Goal: Task Accomplishment & Management: Use online tool/utility

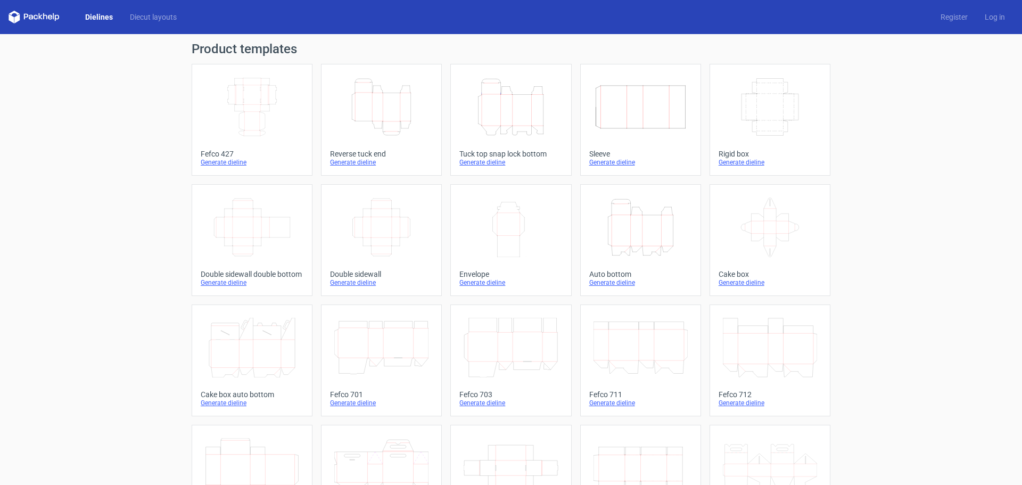
click at [251, 105] on icon "Width Depth Height" at bounding box center [252, 107] width 94 height 60
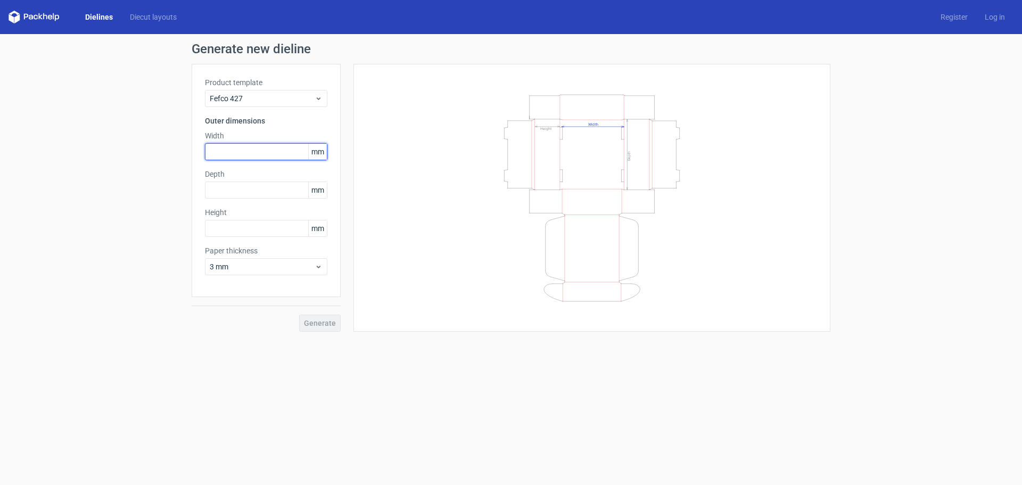
click at [238, 153] on input "text" at bounding box center [266, 151] width 122 height 17
type input "200"
click at [239, 190] on input "text" at bounding box center [266, 189] width 122 height 17
click at [232, 224] on input "text" at bounding box center [266, 228] width 122 height 17
type input "45"
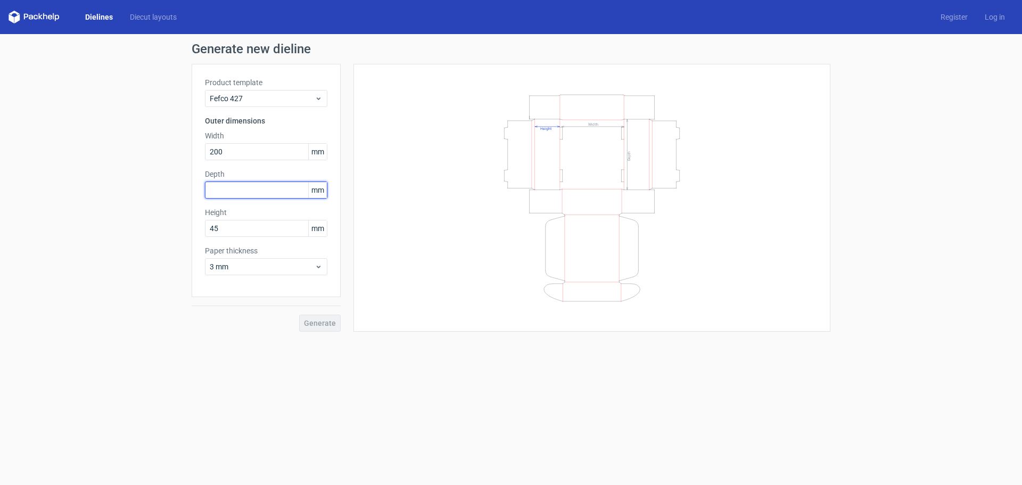
click at [250, 185] on input "text" at bounding box center [266, 189] width 122 height 17
type input "300"
click at [262, 266] on span "3 mm" at bounding box center [262, 266] width 105 height 11
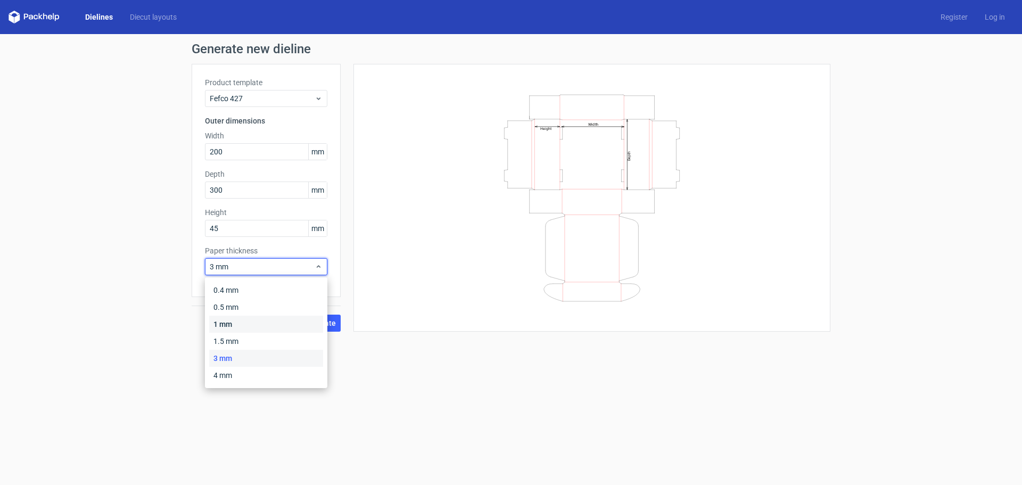
click at [230, 324] on div "1 mm" at bounding box center [266, 324] width 114 height 17
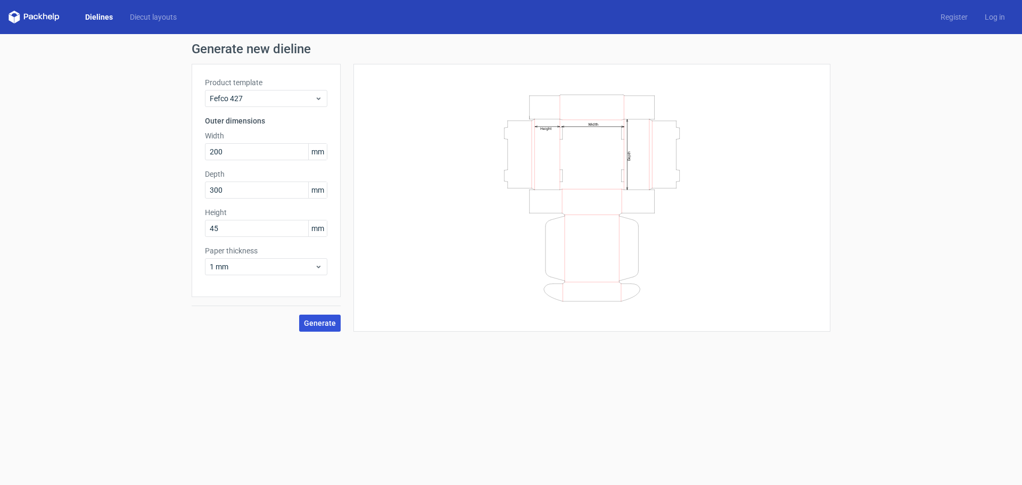
click at [320, 324] on span "Generate" at bounding box center [320, 322] width 32 height 7
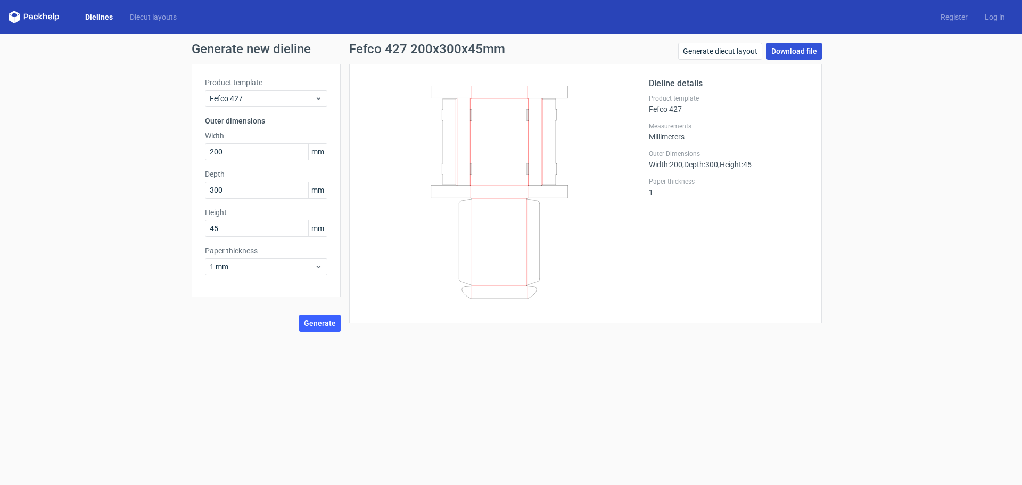
click at [804, 52] on link "Download file" at bounding box center [793, 51] width 55 height 17
drag, startPoint x: 212, startPoint y: 150, endPoint x: 178, endPoint y: 150, distance: 33.5
click at [178, 150] on div "Generate new dieline Product template Fefco 427 Outer dimensions Width 200 mm D…" at bounding box center [511, 187] width 1022 height 306
type input "230"
click at [234, 188] on input "300" at bounding box center [266, 189] width 122 height 17
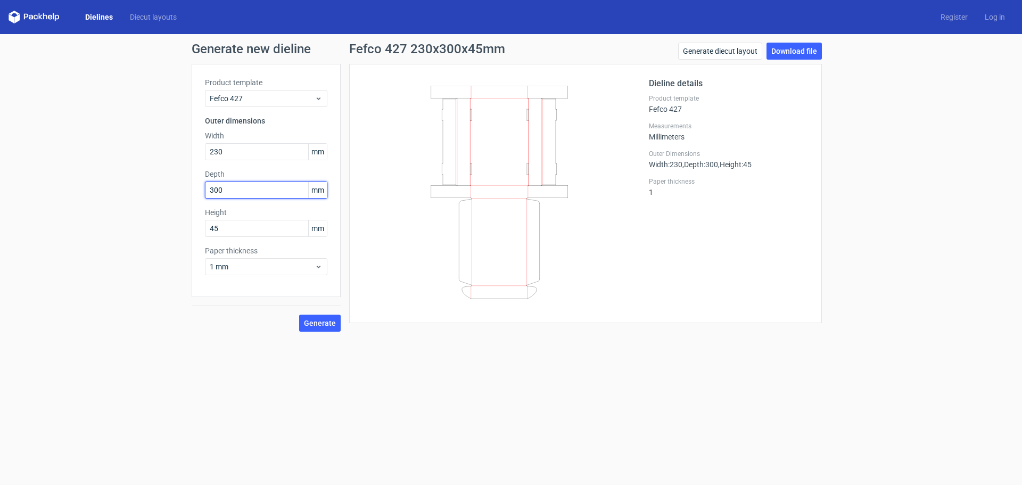
drag, startPoint x: 229, startPoint y: 189, endPoint x: 206, endPoint y: 215, distance: 33.9
click at [150, 190] on div "Generate new dieline Product template Fefco 427 Outer dimensions Width 230 mm D…" at bounding box center [511, 187] width 1022 height 306
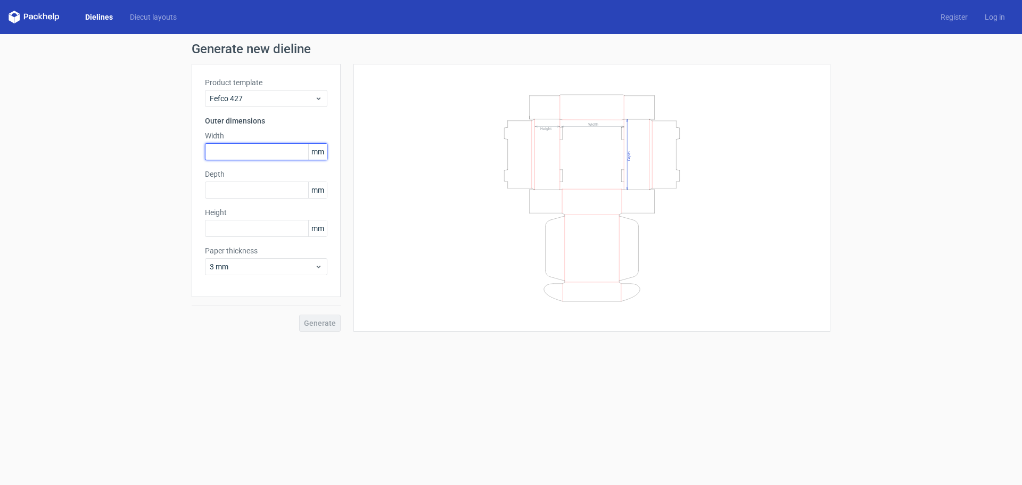
click at [227, 152] on input "text" at bounding box center [266, 151] width 122 height 17
type input "230"
click at [255, 198] on input "text" at bounding box center [266, 189] width 122 height 17
type input "311"
click at [239, 227] on input "text" at bounding box center [266, 228] width 122 height 17
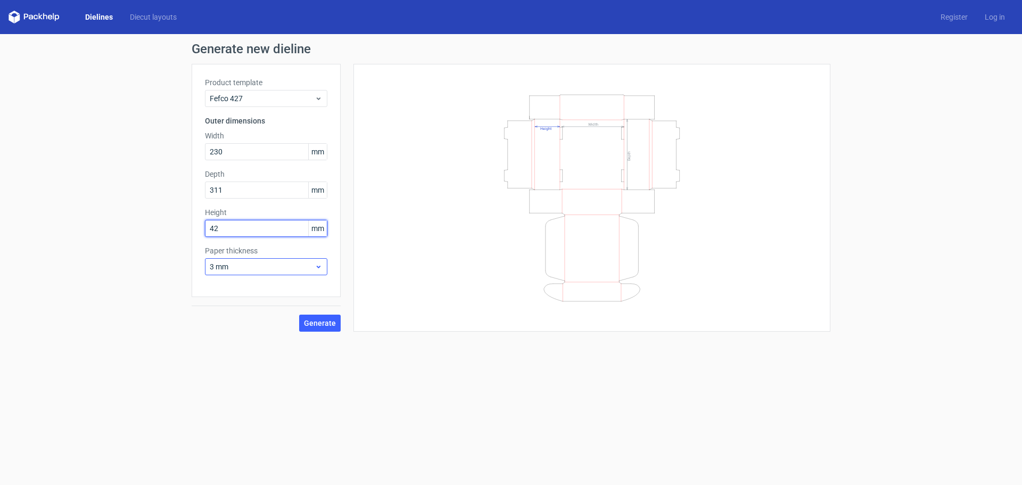
type input "42"
click at [244, 270] on span "3 mm" at bounding box center [262, 266] width 105 height 11
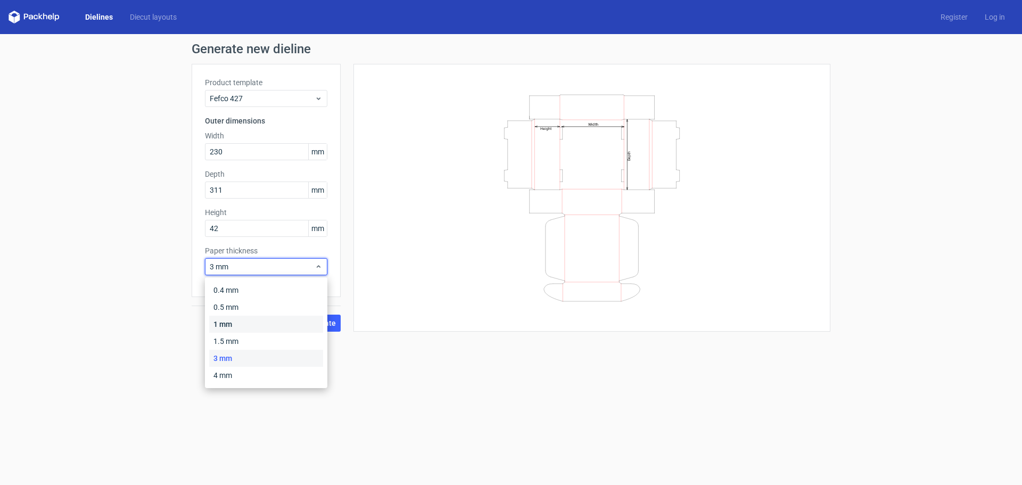
click at [235, 326] on div "1 mm" at bounding box center [266, 324] width 114 height 17
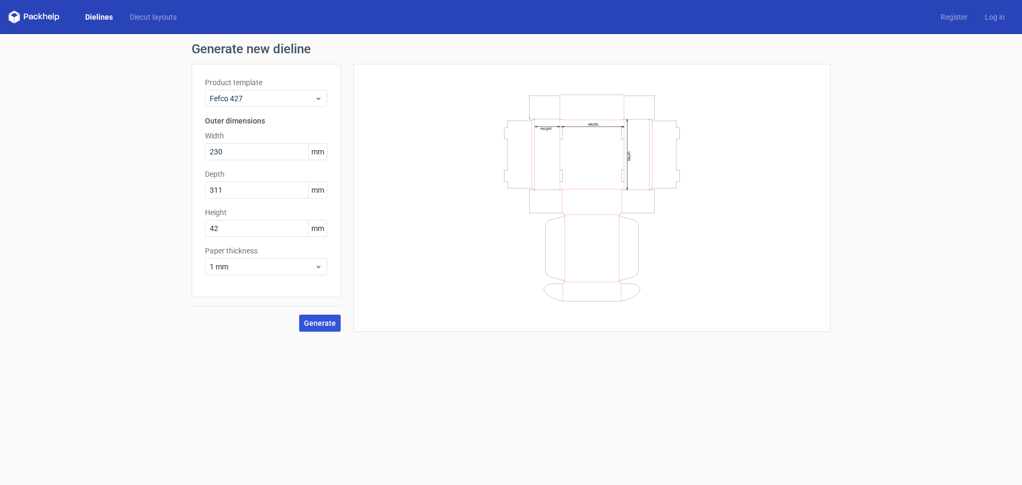
click at [320, 320] on span "Generate" at bounding box center [320, 322] width 32 height 7
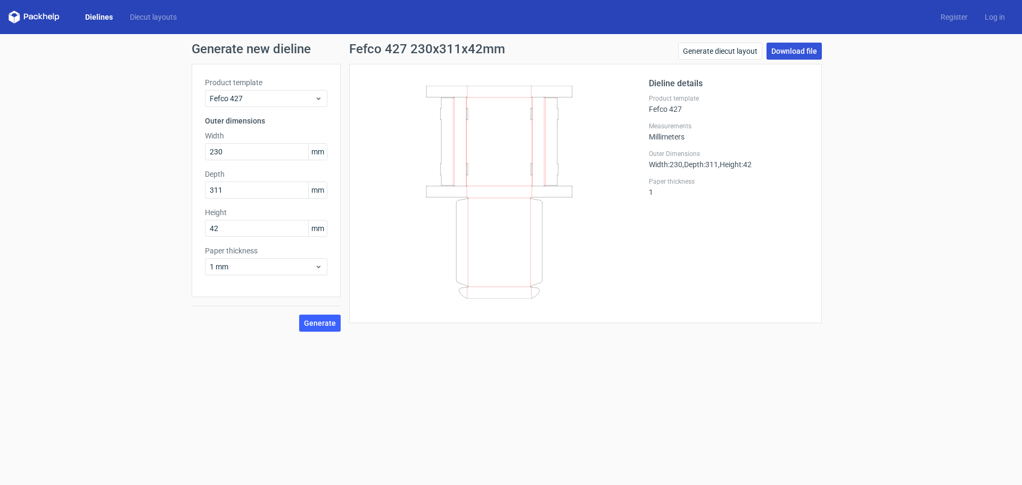
click at [799, 49] on link "Download file" at bounding box center [793, 51] width 55 height 17
